Goal: Task Accomplishment & Management: Use online tool/utility

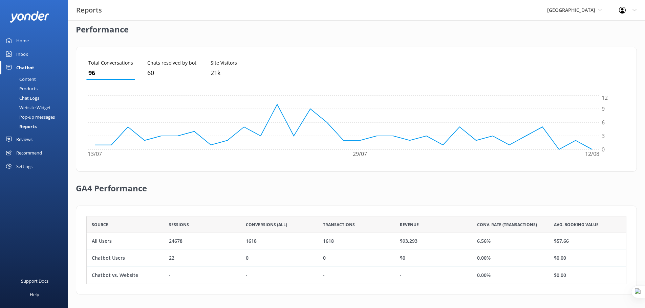
scroll to position [63, 535]
click at [597, 8] on span "[GEOGRAPHIC_DATA]" at bounding box center [574, 9] width 55 height 7
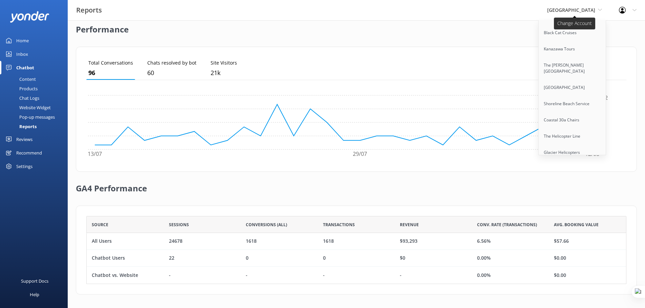
scroll to position [4907, 0]
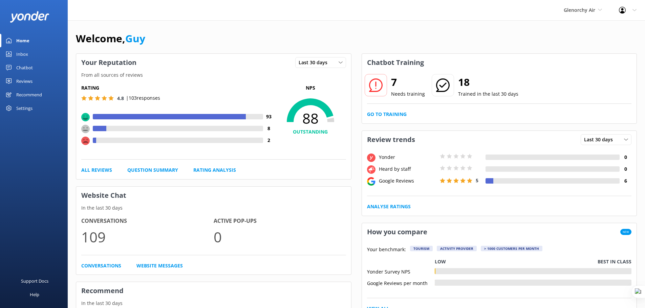
click at [17, 68] on div "Chatbot" at bounding box center [24, 68] width 17 height 14
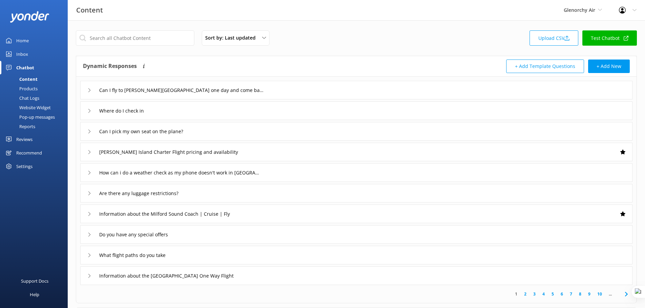
click at [26, 125] on div "Reports" at bounding box center [19, 126] width 31 height 9
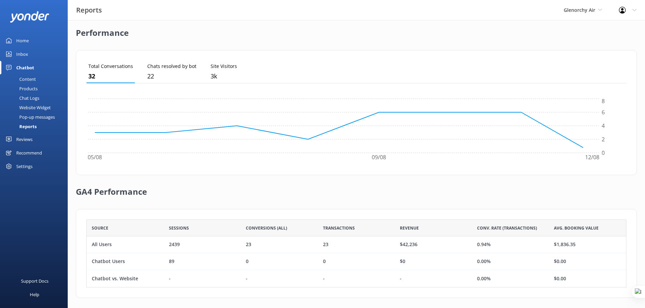
scroll to position [164, 0]
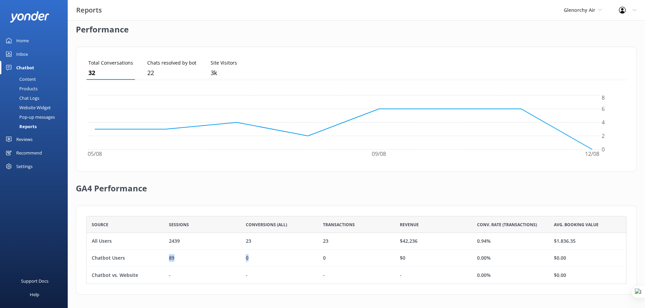
drag, startPoint x: 166, startPoint y: 259, endPoint x: 280, endPoint y: 259, distance: 114.1
click at [280, 259] on div "Chatbot Users 89 0 0 $0 0.00% $0.00" at bounding box center [356, 258] width 540 height 17
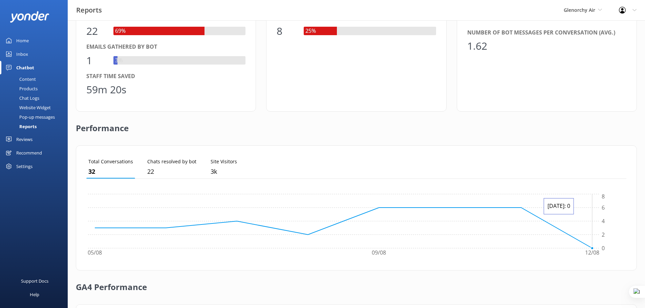
scroll to position [0, 0]
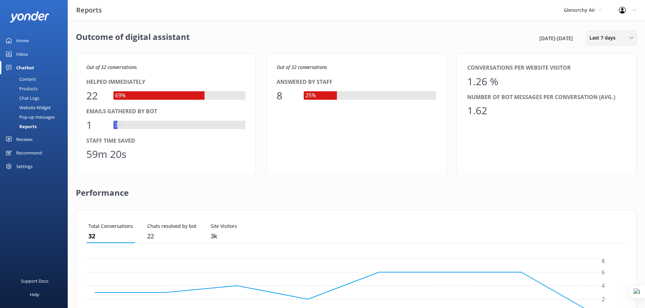
click at [614, 43] on div "Last 7 days Last 7 days Last 30 days Last month Last 90 days Last 180 days Cust…" at bounding box center [611, 37] width 51 height 15
click at [608, 70] on div "Last 30 days" at bounding box center [602, 67] width 24 height 7
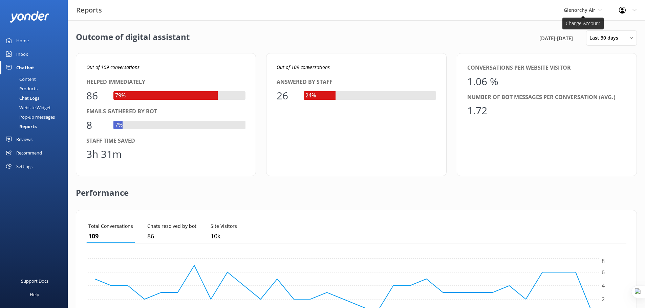
click at [597, 11] on span "Glenorchy Air" at bounding box center [583, 9] width 38 height 7
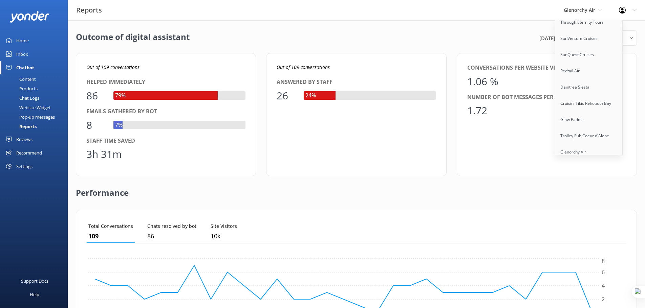
scroll to position [5189, 0]
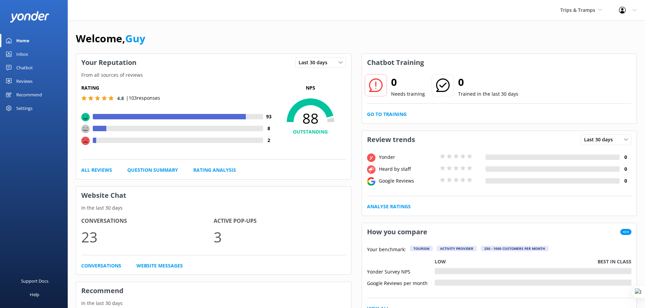
click at [26, 69] on div "Chatbot" at bounding box center [24, 68] width 17 height 14
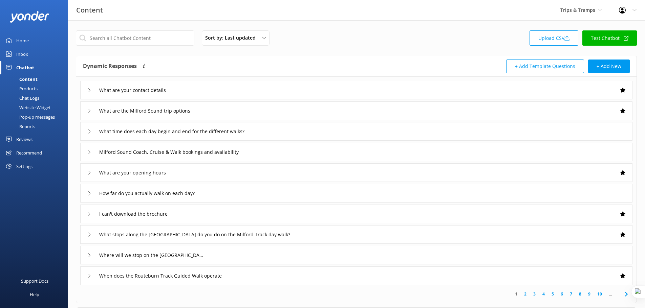
click at [24, 127] on div "Reports" at bounding box center [19, 126] width 31 height 9
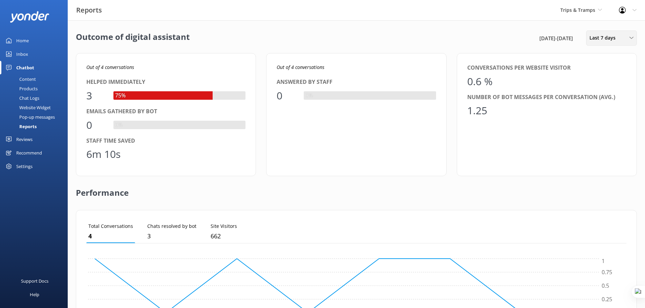
click at [613, 34] on div "Last 7 days Last 7 days Last 30 days Last month Last 90 days Last 180 days Cust…" at bounding box center [611, 37] width 51 height 15
click at [613, 65] on div "Last 30 days" at bounding box center [602, 67] width 24 height 7
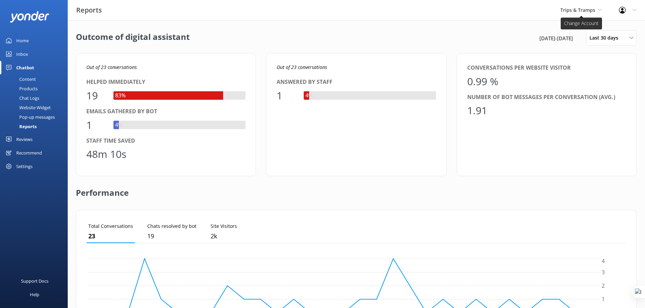
click at [588, 9] on span "Trips & Tramps" at bounding box center [577, 10] width 35 height 6
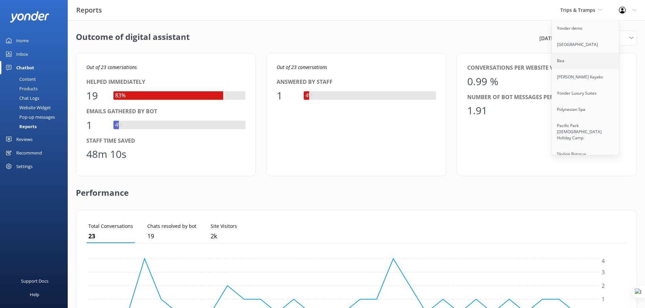
scroll to position [824, 0]
click at [582, 102] on link "Challenge Rafting" at bounding box center [586, 110] width 68 height 16
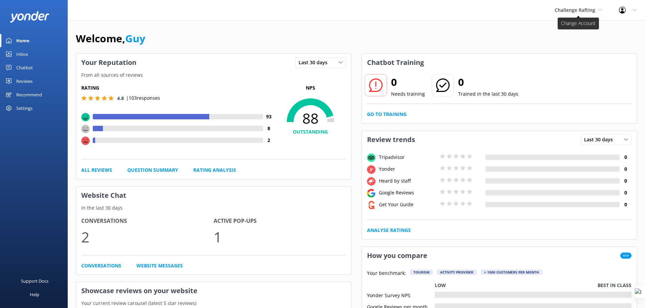
click at [587, 8] on span "Challenge Rafting" at bounding box center [575, 10] width 41 height 6
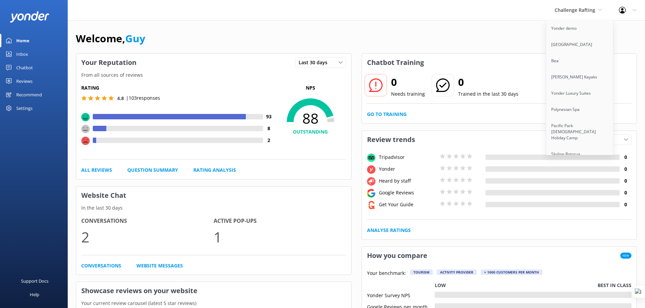
scroll to position [824, 0]
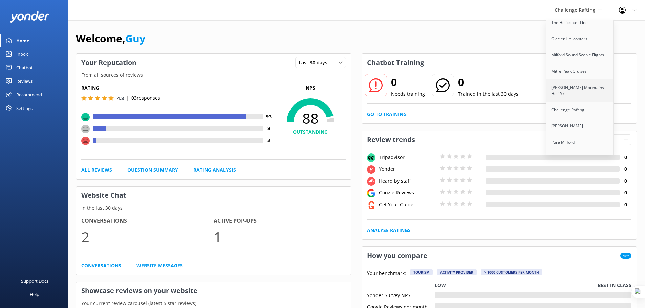
click at [570, 88] on link "[PERSON_NAME] Mountains Heli-Ski" at bounding box center [580, 91] width 68 height 22
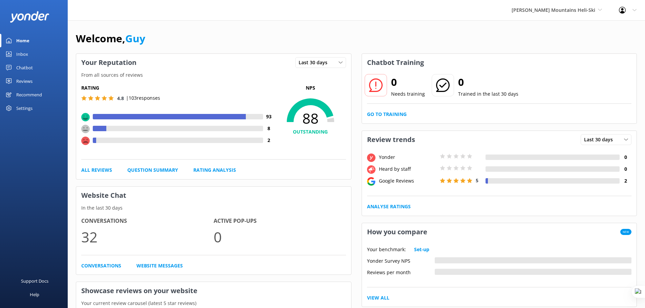
click at [19, 63] on div "Chatbot" at bounding box center [24, 68] width 17 height 14
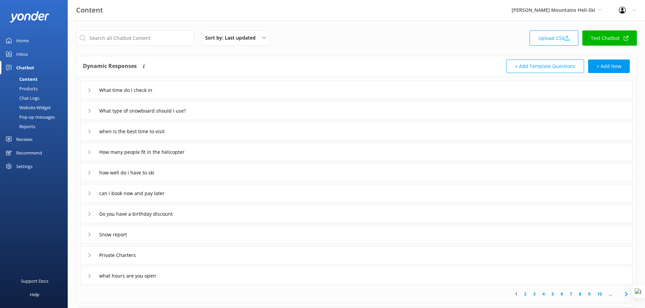
click at [31, 127] on div "Reports" at bounding box center [19, 126] width 31 height 9
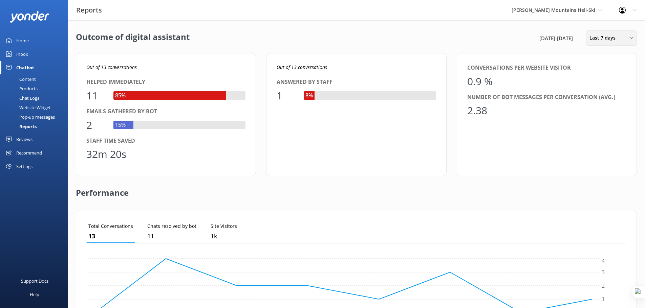
click at [593, 41] on span "Last 7 days" at bounding box center [604, 37] width 30 height 7
click at [606, 67] on div "Last 30 days" at bounding box center [602, 67] width 24 height 7
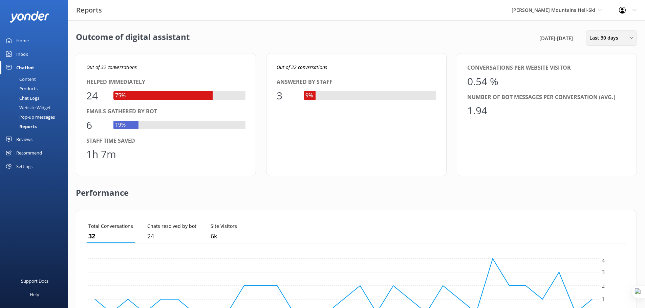
click at [603, 38] on span "Last 30 days" at bounding box center [605, 37] width 33 height 7
click at [601, 100] on link "Last 90 days" at bounding box center [616, 95] width 60 height 14
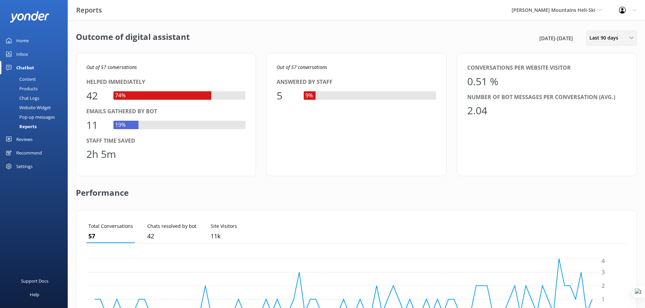
click at [598, 38] on span "Last 90 days" at bounding box center [605, 37] width 33 height 7
click at [605, 55] on div "Last 7 days" at bounding box center [601, 54] width 22 height 7
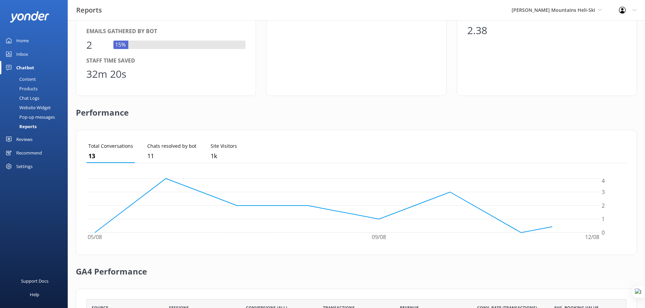
scroll to position [164, 0]
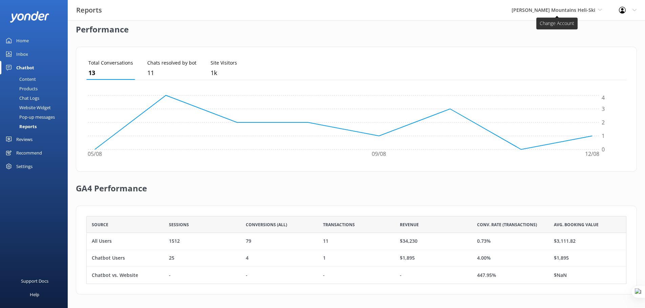
click at [580, 10] on span "[PERSON_NAME] Mountains Heli-Ski" at bounding box center [554, 10] width 84 height 6
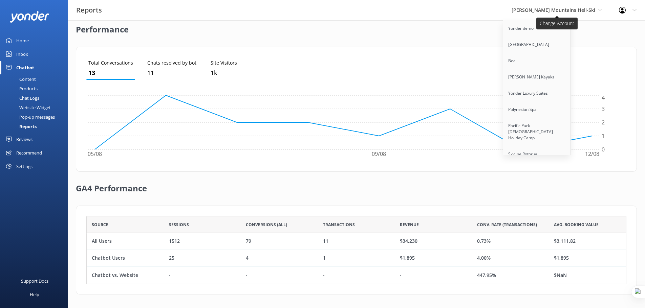
scroll to position [2874, 0]
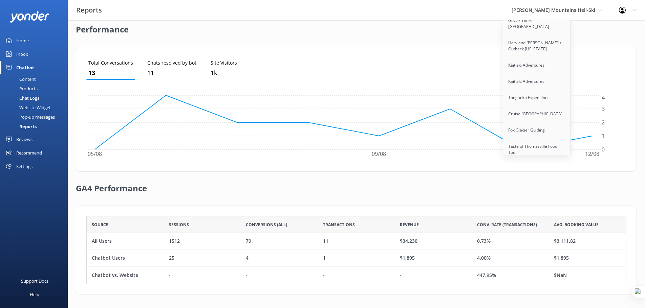
click at [545, 177] on link "Skytrek" at bounding box center [537, 185] width 68 height 16
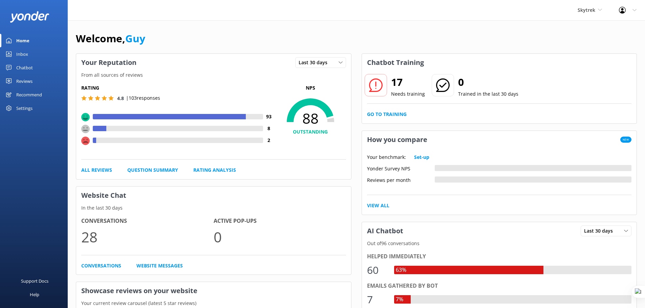
click at [25, 66] on div "Chatbot" at bounding box center [24, 68] width 17 height 14
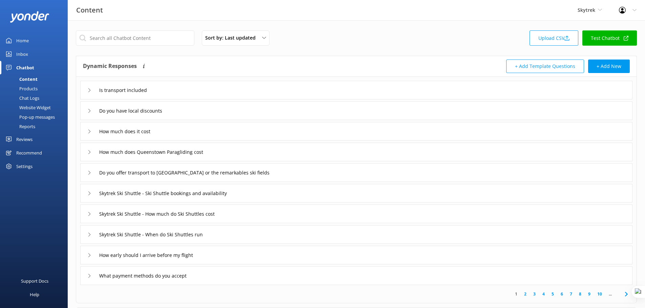
click at [28, 127] on div "Reports" at bounding box center [19, 126] width 31 height 9
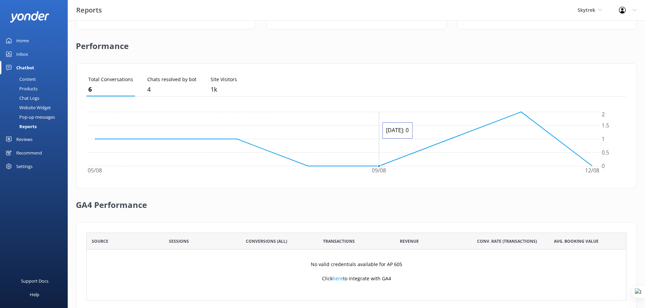
scroll to position [164, 0]
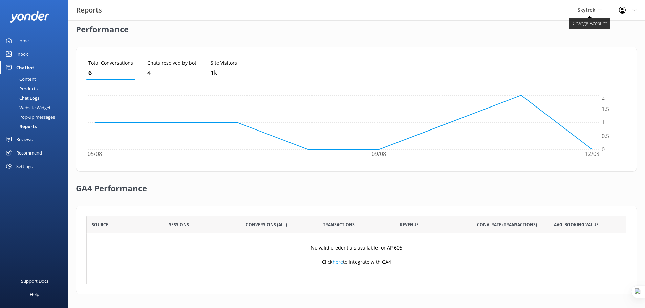
click at [591, 12] on span "Skytrek" at bounding box center [587, 10] width 18 height 6
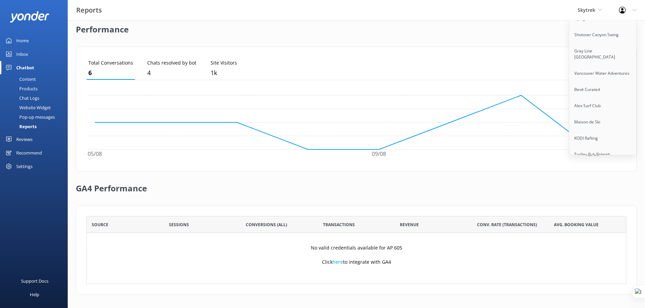
click at [591, 195] on link "Taupo Tandem Skydiving" at bounding box center [603, 203] width 68 height 16
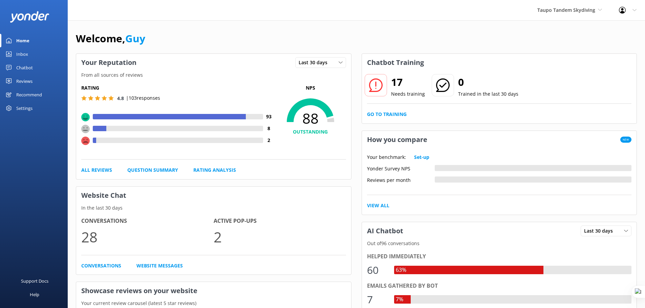
click at [21, 69] on div "Chatbot" at bounding box center [24, 68] width 17 height 14
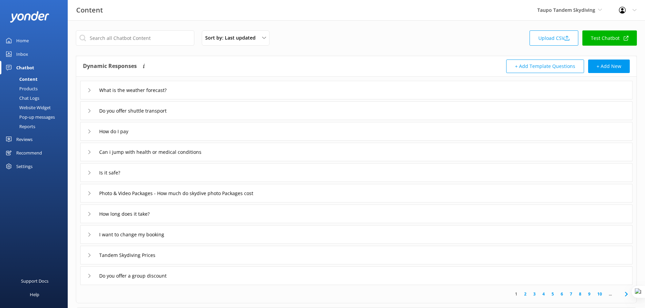
click at [33, 125] on div "Reports" at bounding box center [19, 126] width 31 height 9
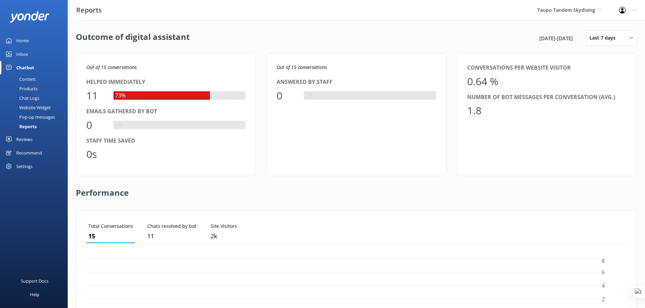
scroll to position [5, 5]
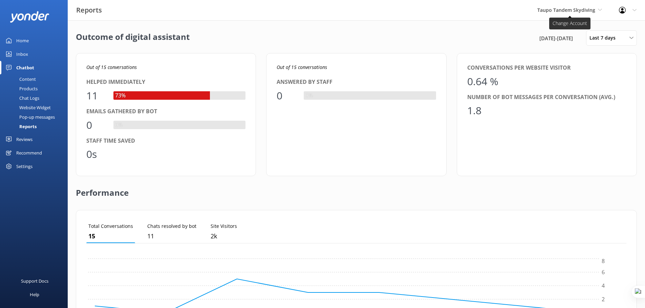
click at [576, 9] on span "Taupo Tandem Skydiving" at bounding box center [566, 10] width 58 height 6
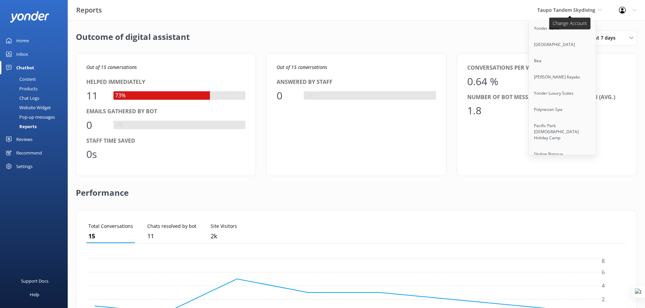
scroll to position [1113, 0]
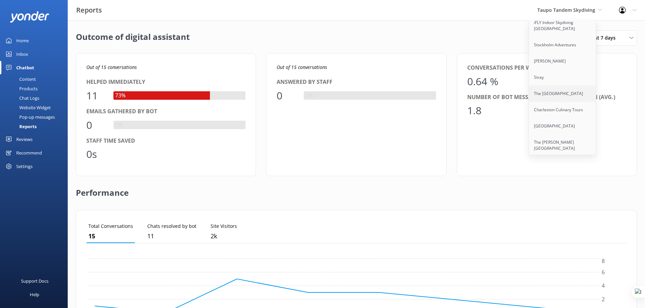
click at [568, 87] on link "The [GEOGRAPHIC_DATA]" at bounding box center [563, 94] width 68 height 16
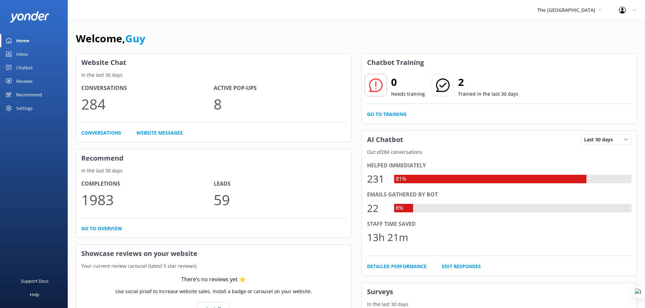
click at [30, 109] on div "Settings" at bounding box center [24, 109] width 16 height 14
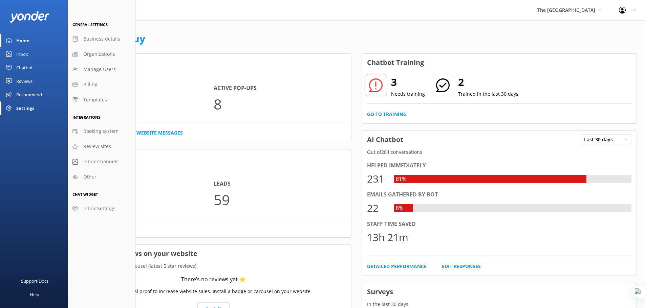
click at [32, 94] on div "Recommend" at bounding box center [29, 95] width 26 height 14
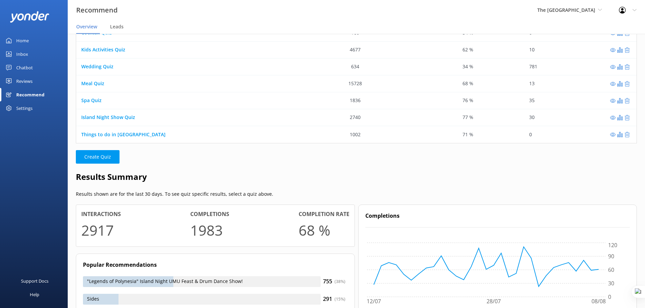
scroll to position [68, 0]
click at [121, 135] on link "Things to do in Rarotonga" at bounding box center [123, 134] width 84 height 6
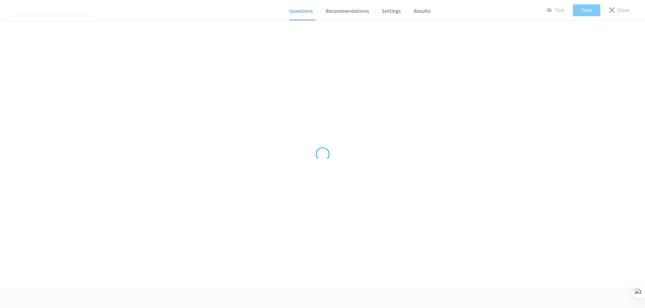
scroll to position [21, 0]
type input "Things to do in Rarotonga"
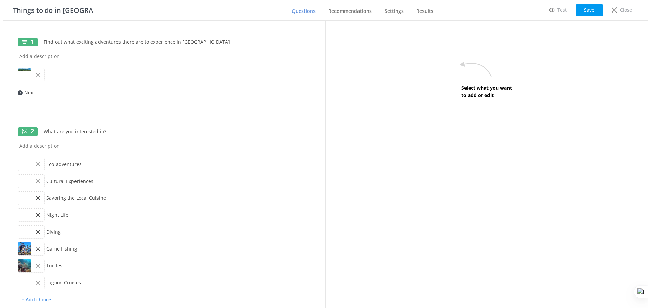
scroll to position [0, 0]
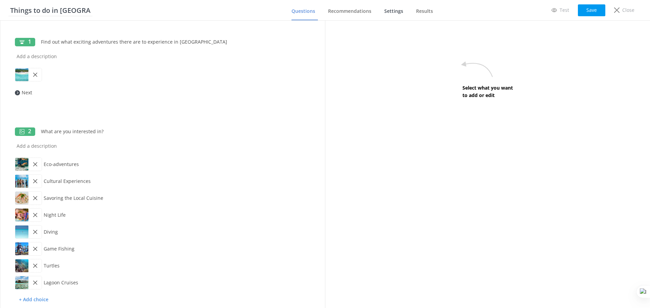
click at [396, 12] on span "Settings" at bounding box center [393, 11] width 19 height 7
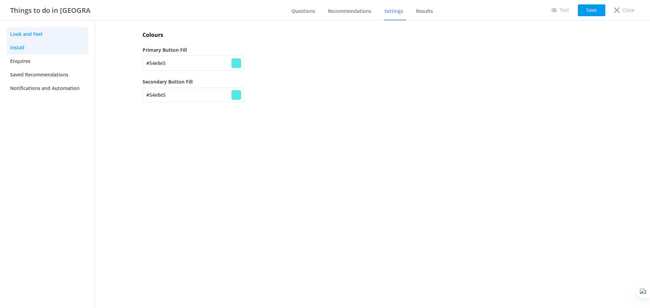
click at [26, 48] on link "Install" at bounding box center [47, 48] width 81 height 14
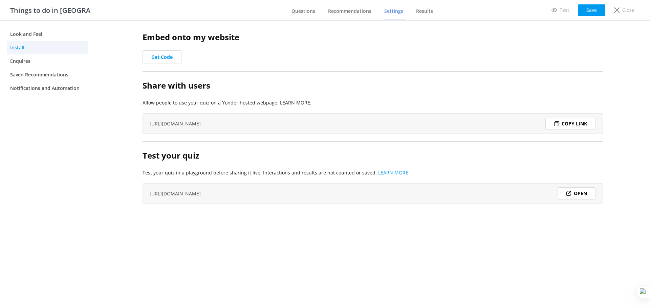
click at [587, 126] on div "Copy link" at bounding box center [570, 124] width 50 height 12
